Goal: Information Seeking & Learning: Understand process/instructions

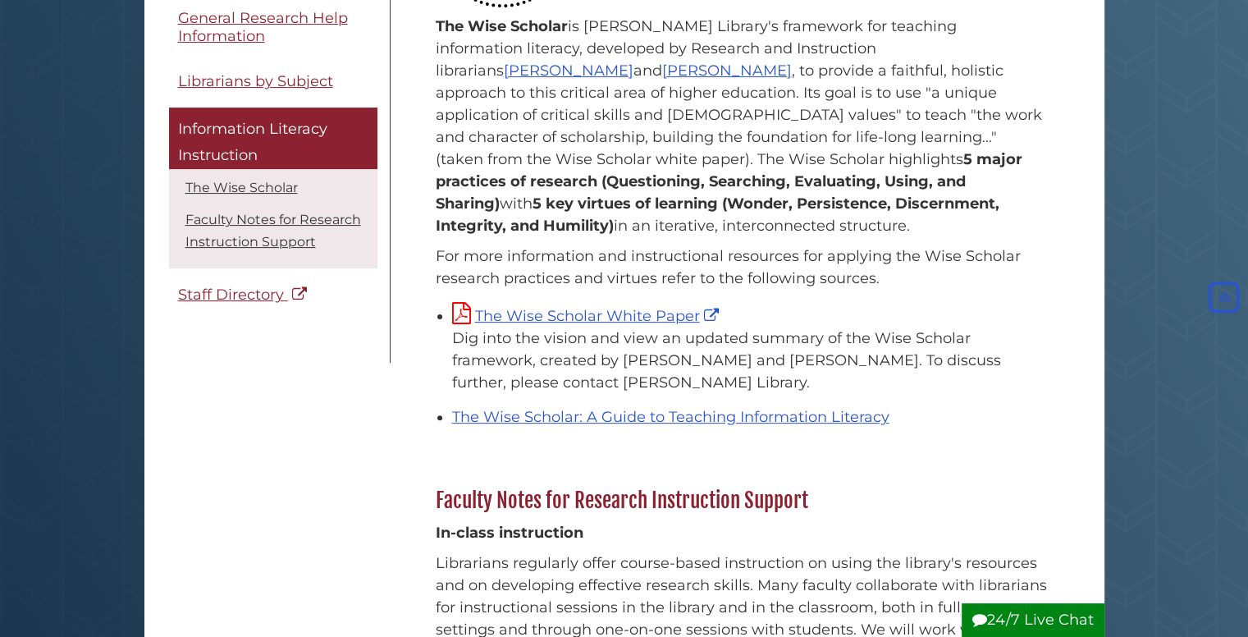
scroll to position [246, 0]
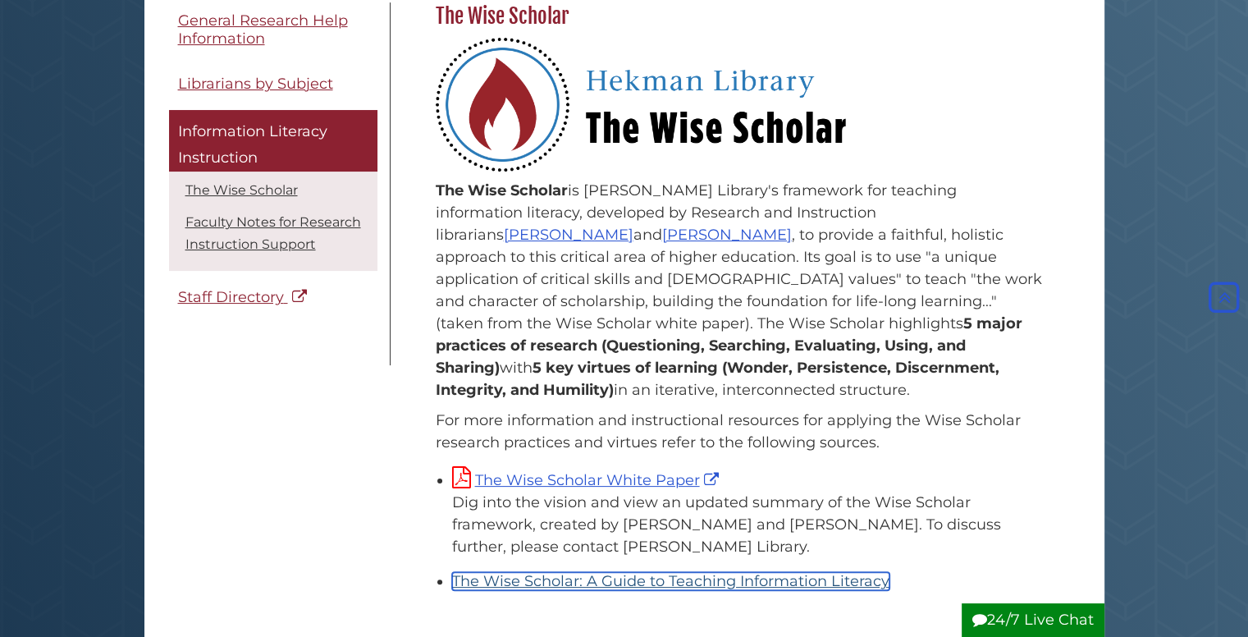
click at [586, 572] on link "The Wise Scholar: A Guide to Teaching Information Literacy" at bounding box center [670, 581] width 437 height 18
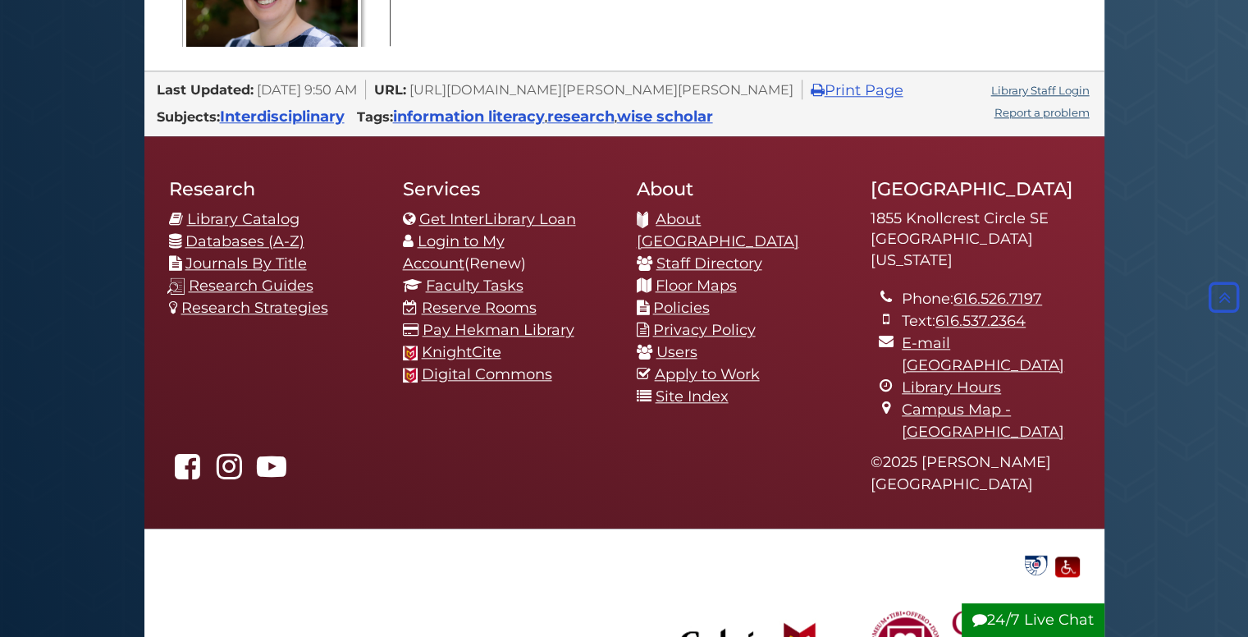
scroll to position [1313, 0]
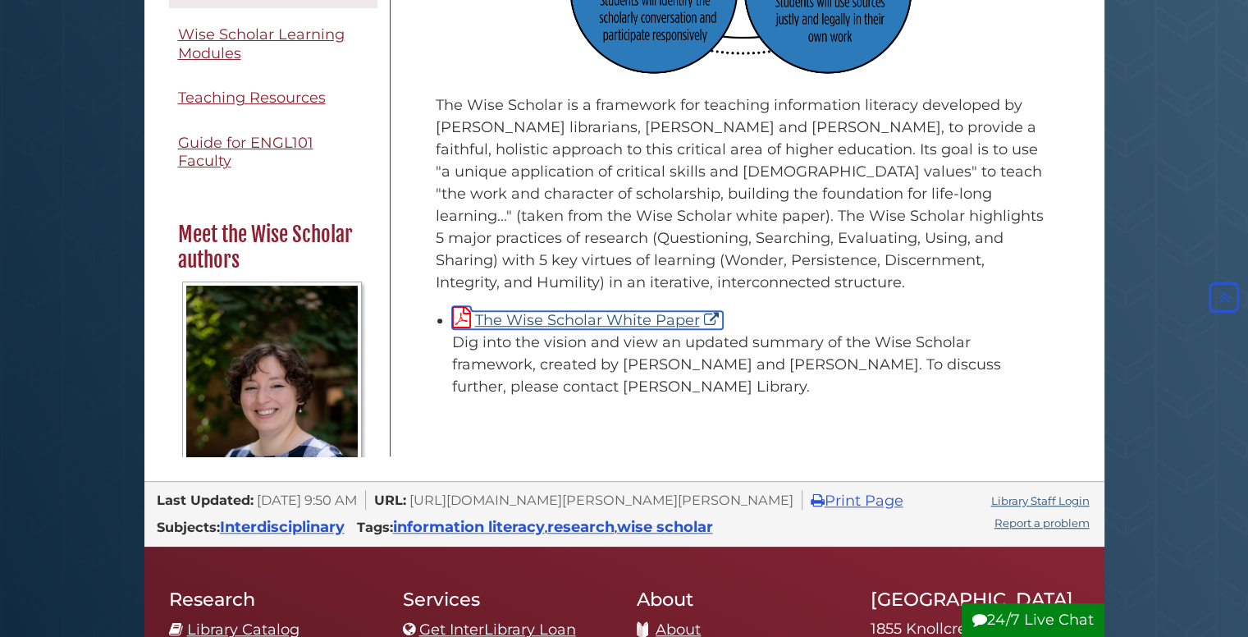
click at [601, 326] on link "The Wise Scholar White Paper" at bounding box center [587, 320] width 271 height 18
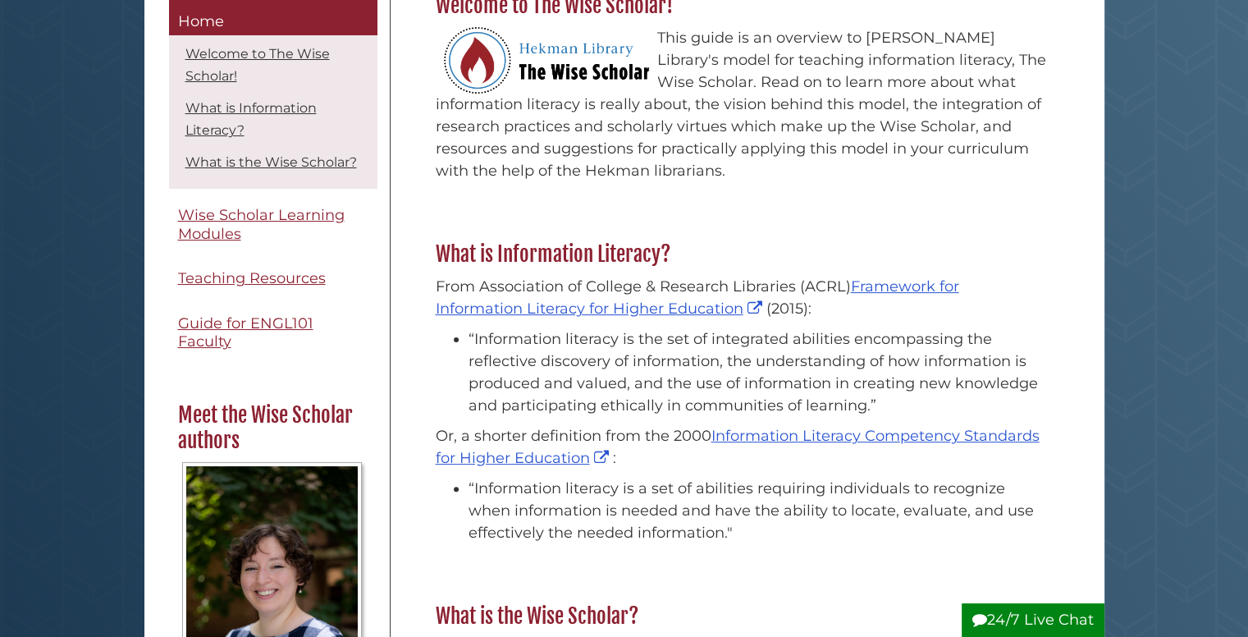
scroll to position [328, 0]
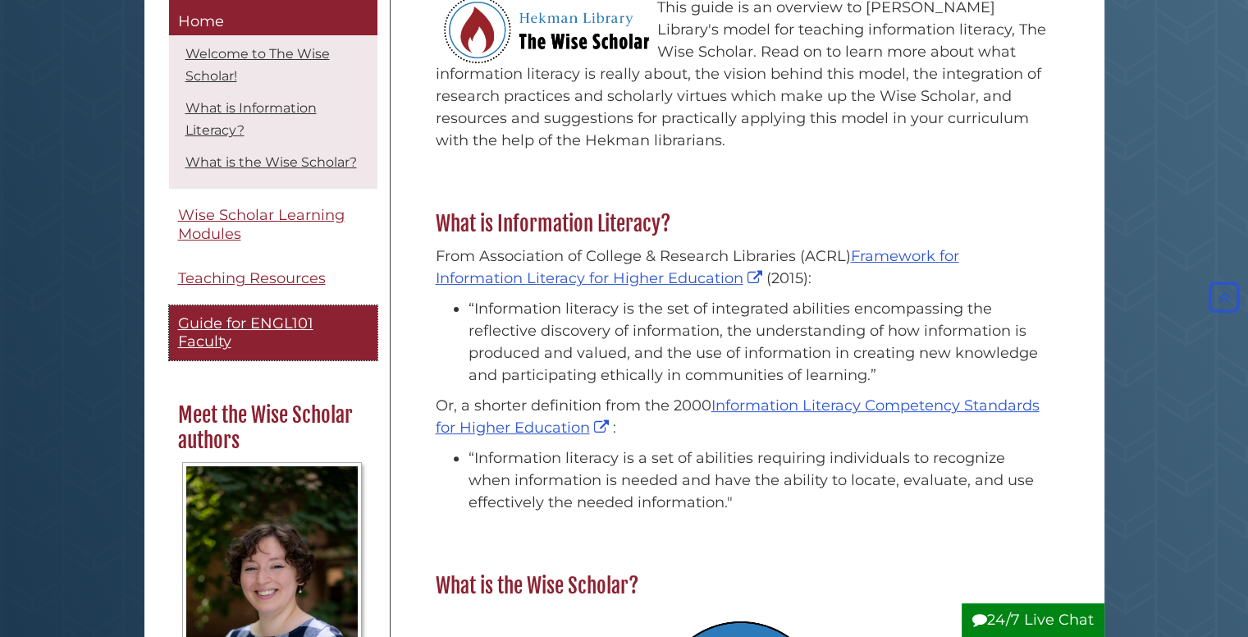
click at [226, 351] on span "Guide for ENGL101 Faculty" at bounding box center [245, 332] width 135 height 37
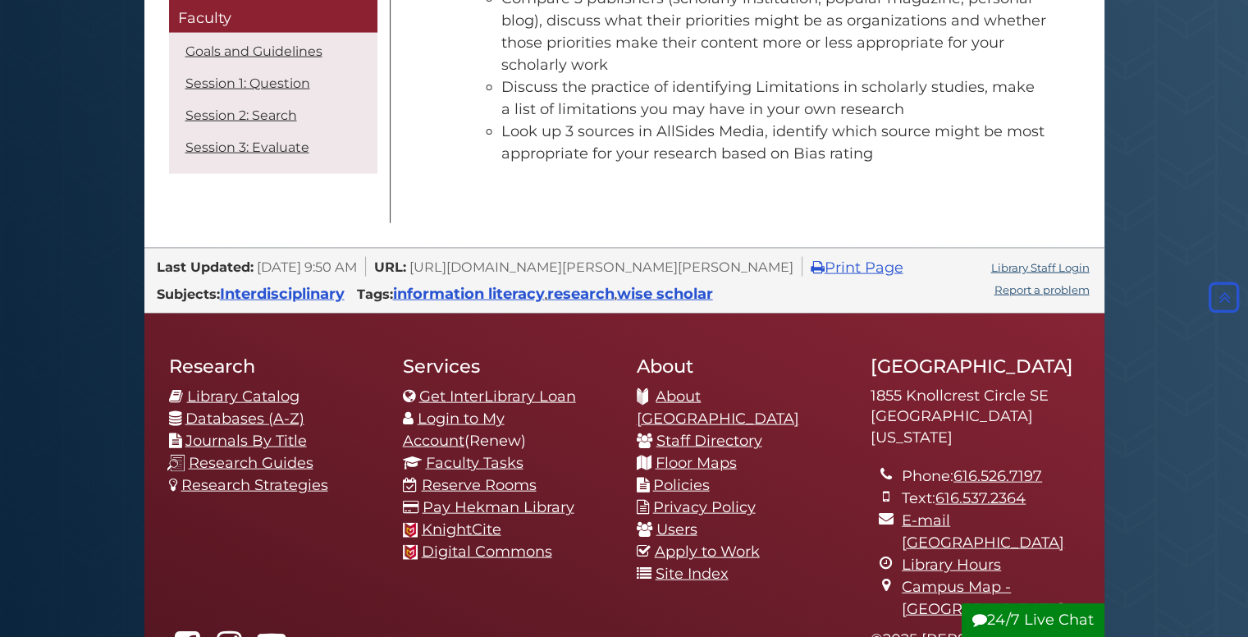
scroll to position [3610, 0]
